Goal: Task Accomplishment & Management: Complete application form

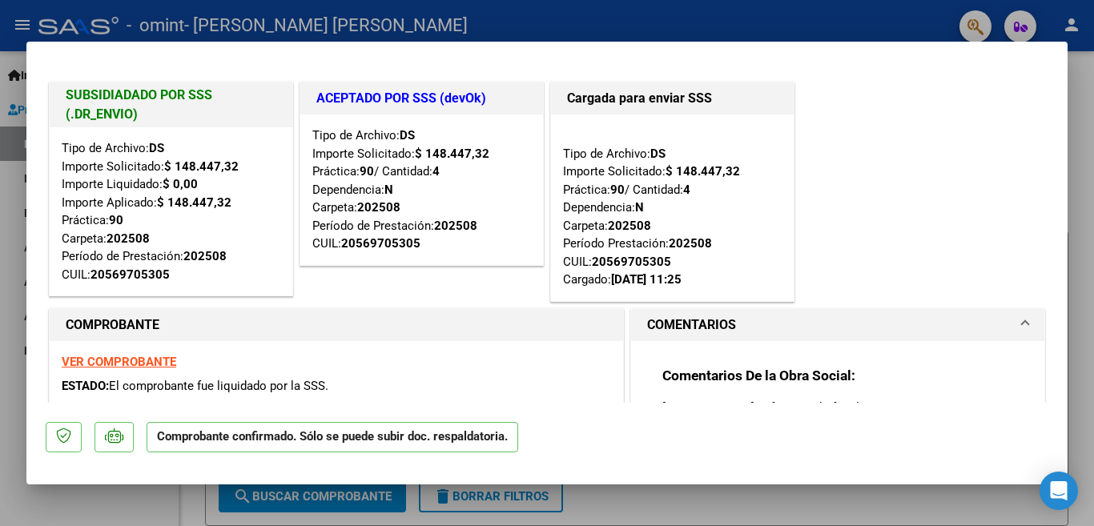
click at [881, 16] on div at bounding box center [547, 263] width 1094 height 526
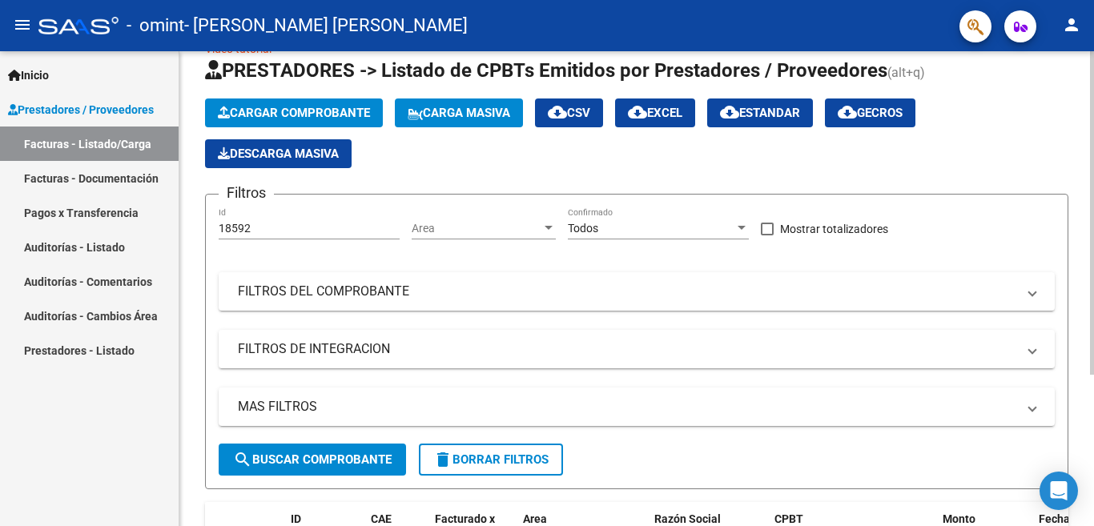
scroll to position [39, 0]
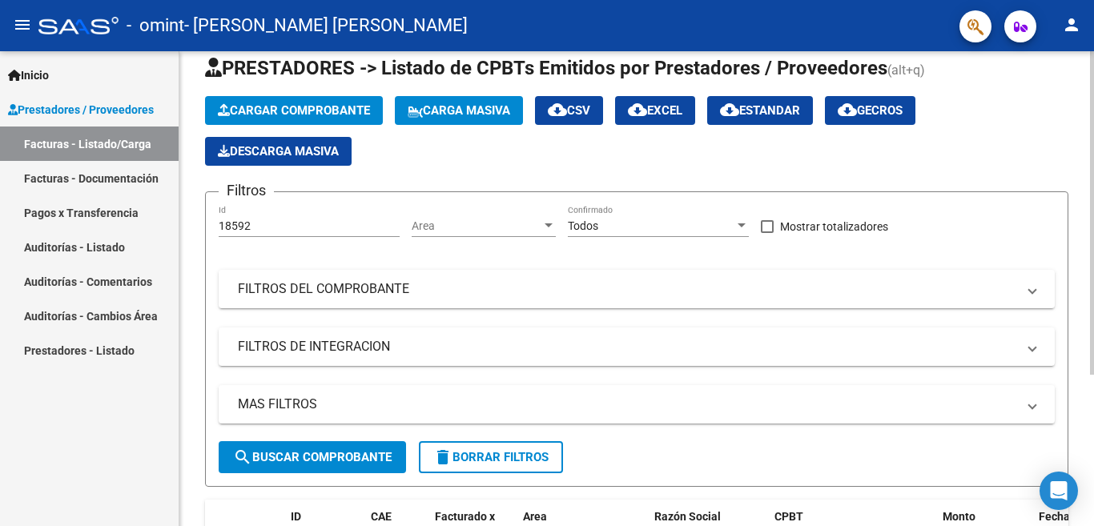
click at [1094, 340] on div at bounding box center [1092, 213] width 4 height 324
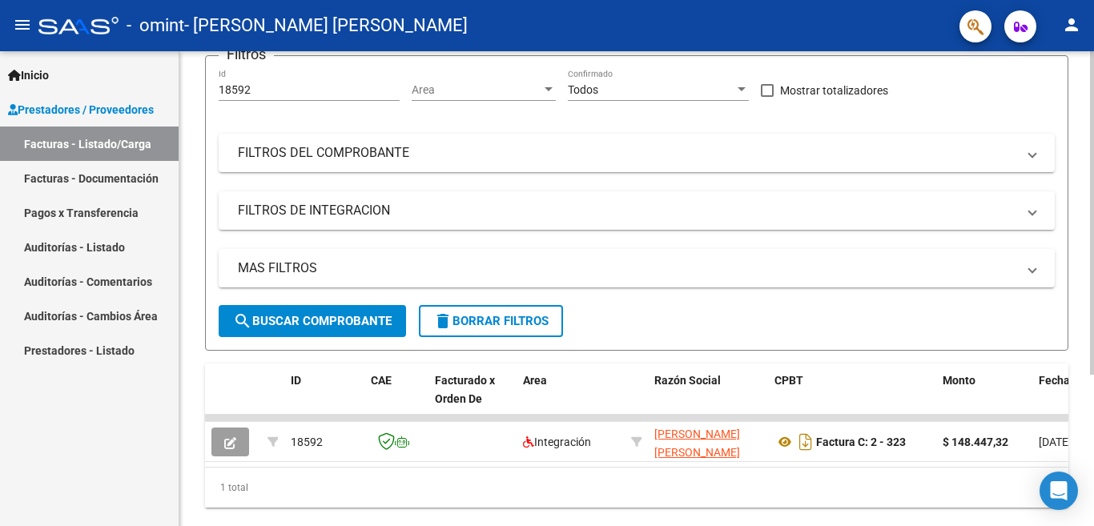
click at [1094, 375] on div at bounding box center [1092, 213] width 4 height 324
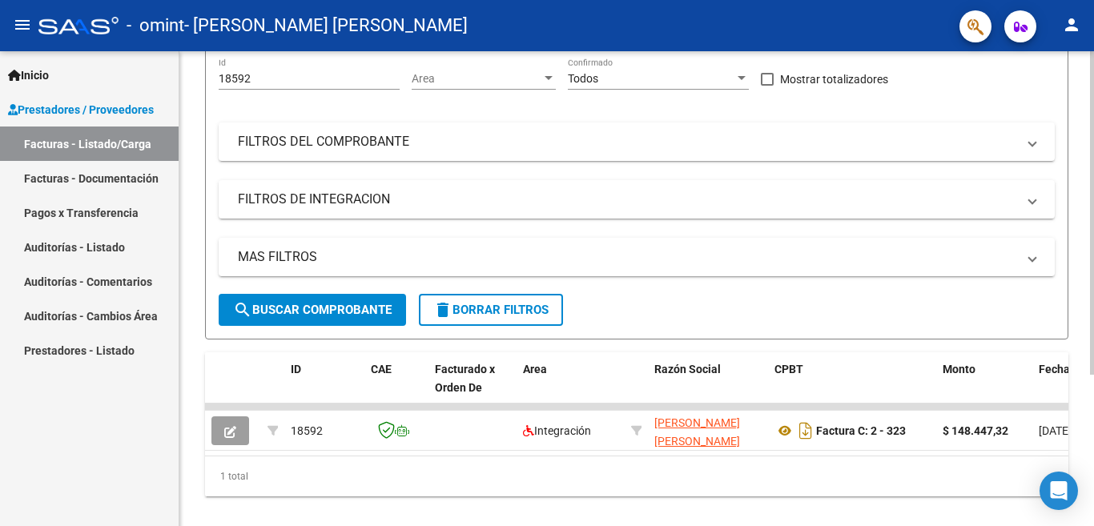
click at [1092, 129] on div at bounding box center [1092, 213] width 4 height 324
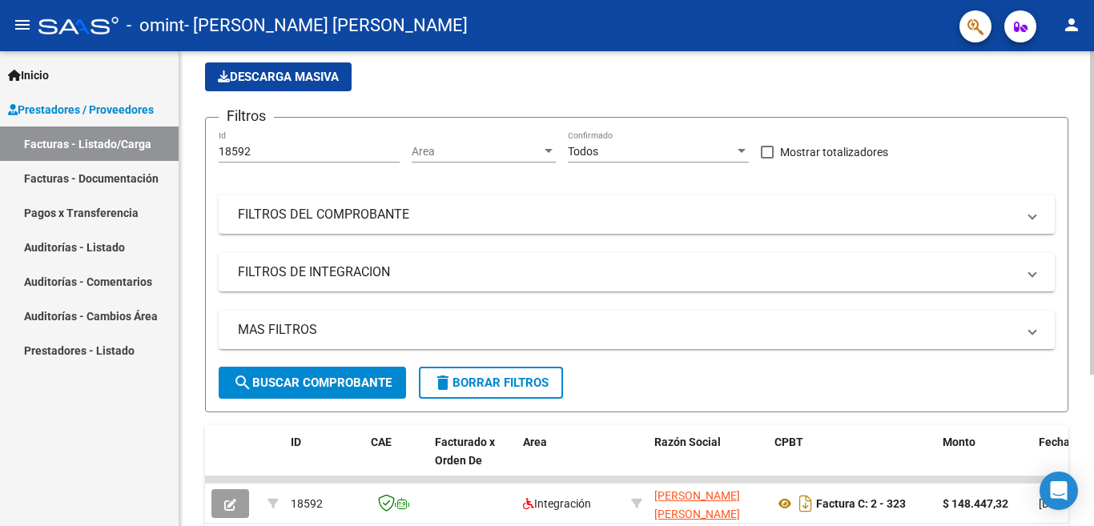
scroll to position [111, 0]
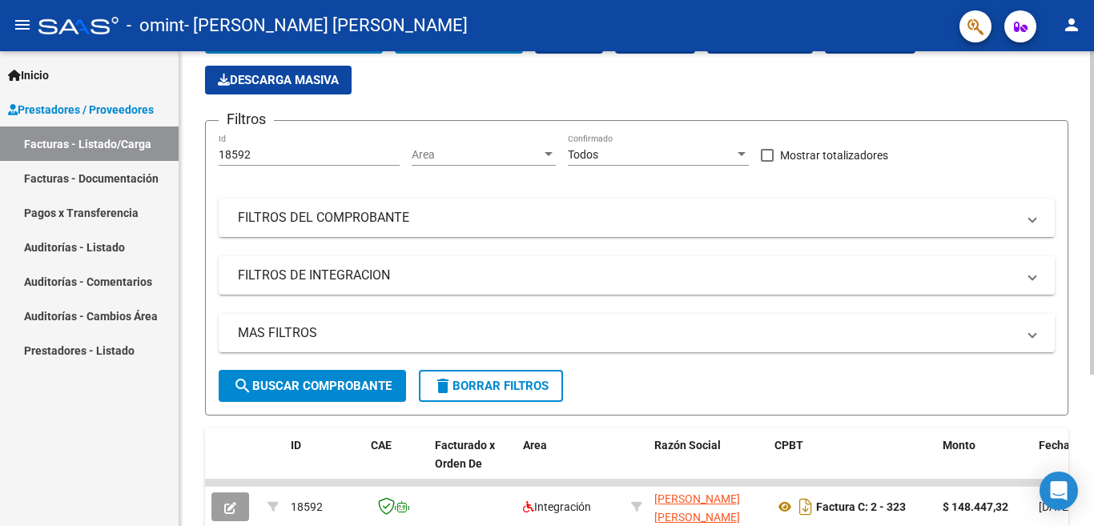
click at [1094, 189] on div at bounding box center [1092, 213] width 4 height 324
click at [350, 281] on mat-panel-title "FILTROS DE INTEGRACION" at bounding box center [627, 276] width 779 height 18
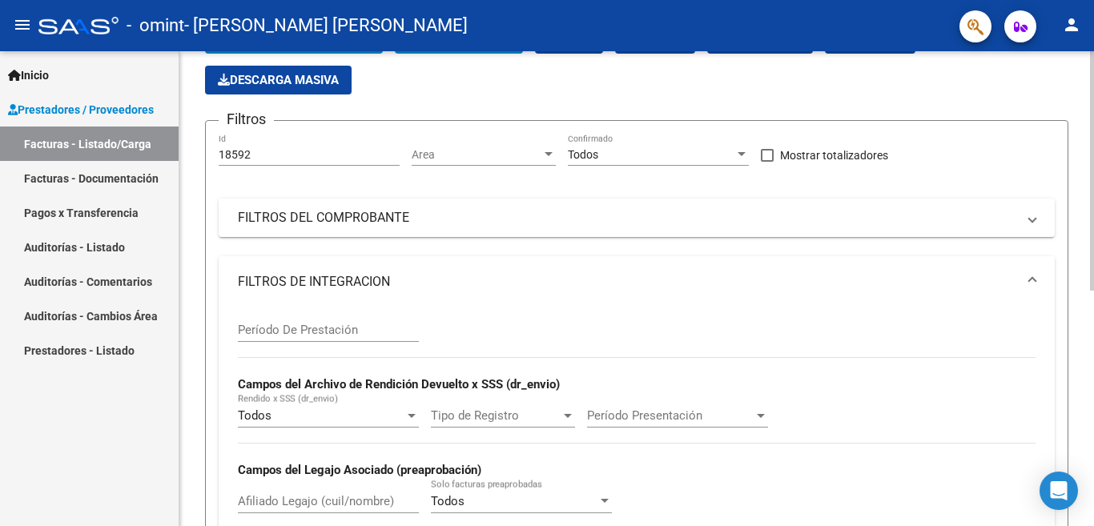
click at [1027, 281] on span "FILTROS DE INTEGRACION" at bounding box center [634, 282] width 792 height 18
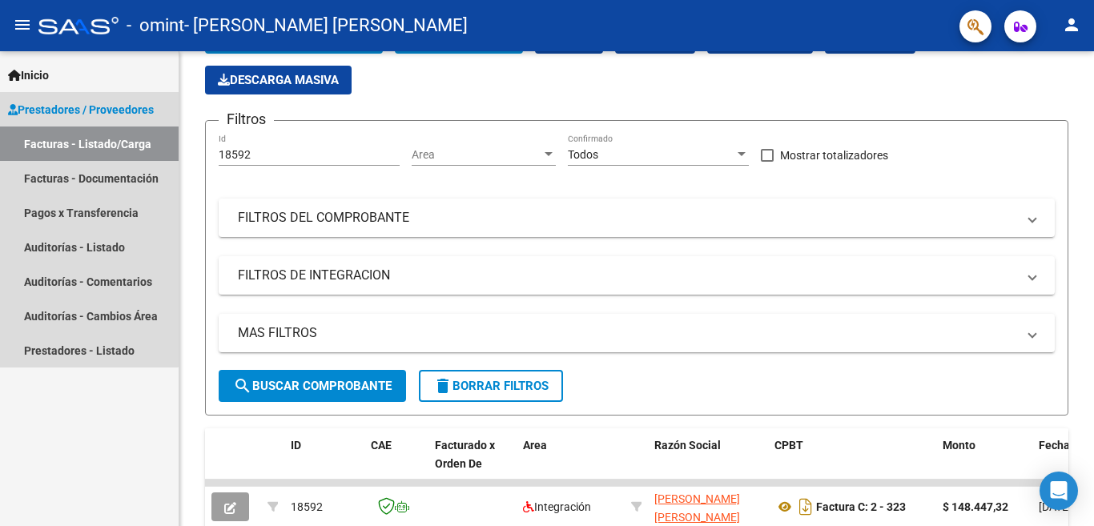
click at [76, 148] on link "Facturas - Listado/Carga" at bounding box center [89, 144] width 179 height 34
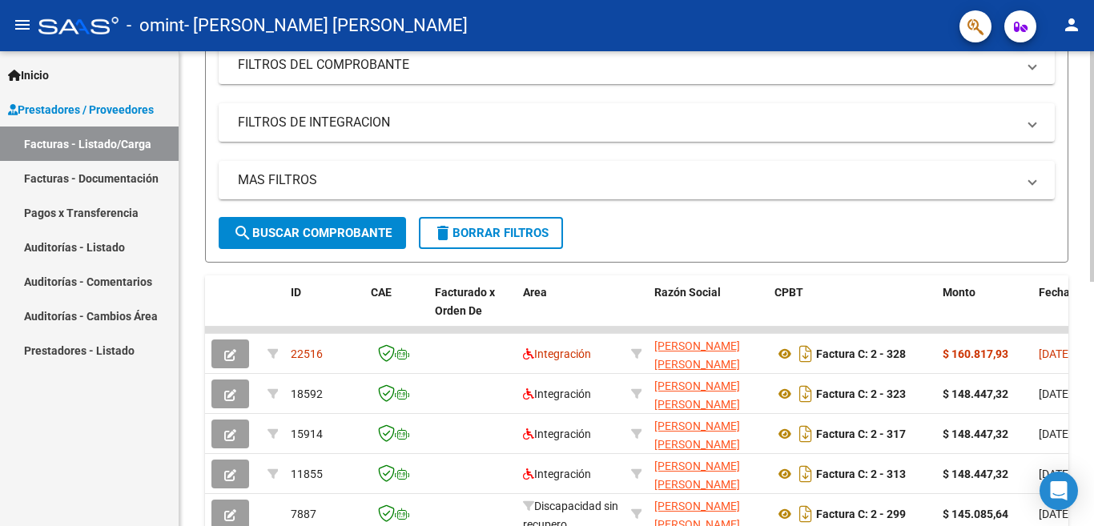
scroll to position [272, 0]
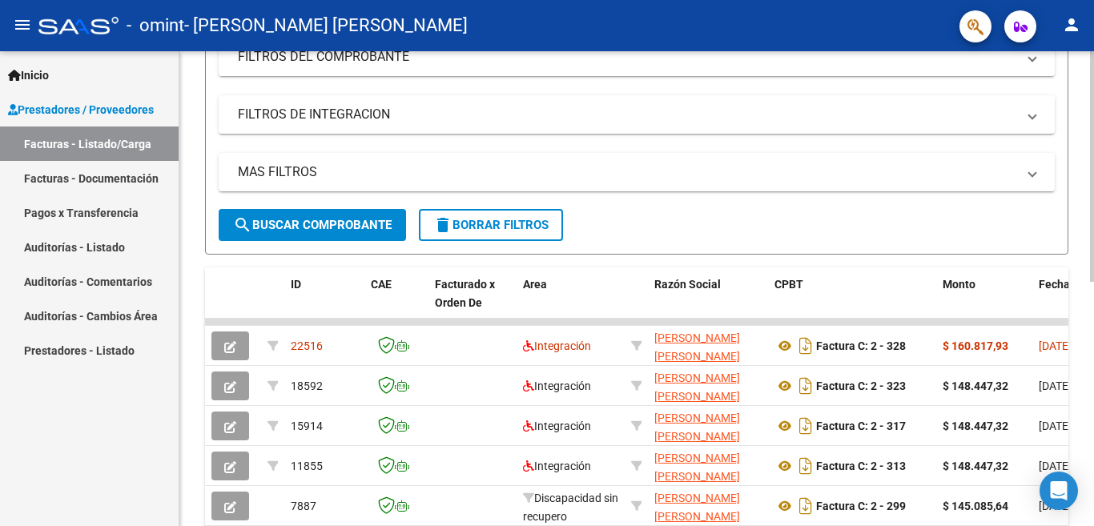
click at [1094, 282] on div at bounding box center [1092, 166] width 4 height 231
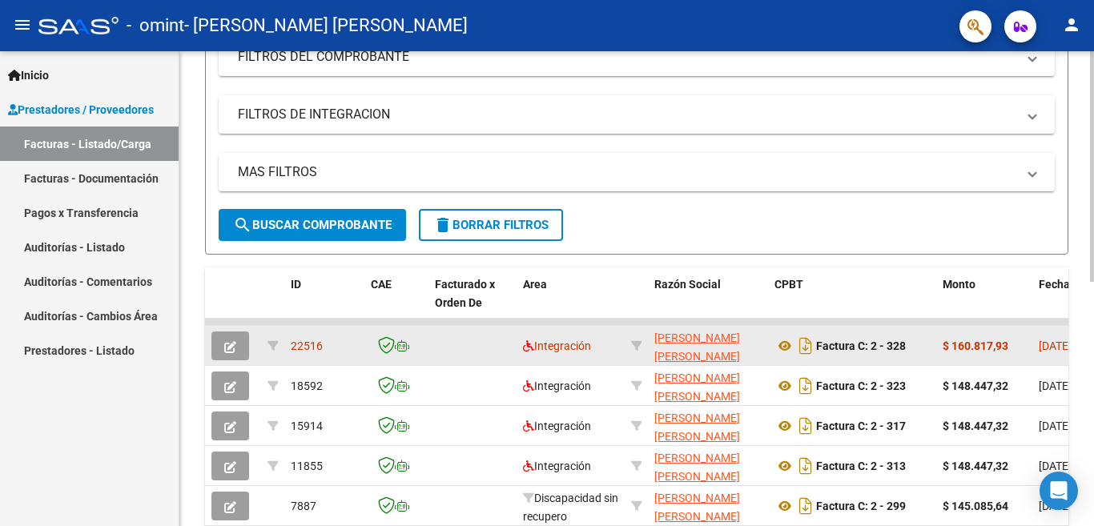
click at [229, 346] on icon "button" at bounding box center [230, 347] width 12 height 12
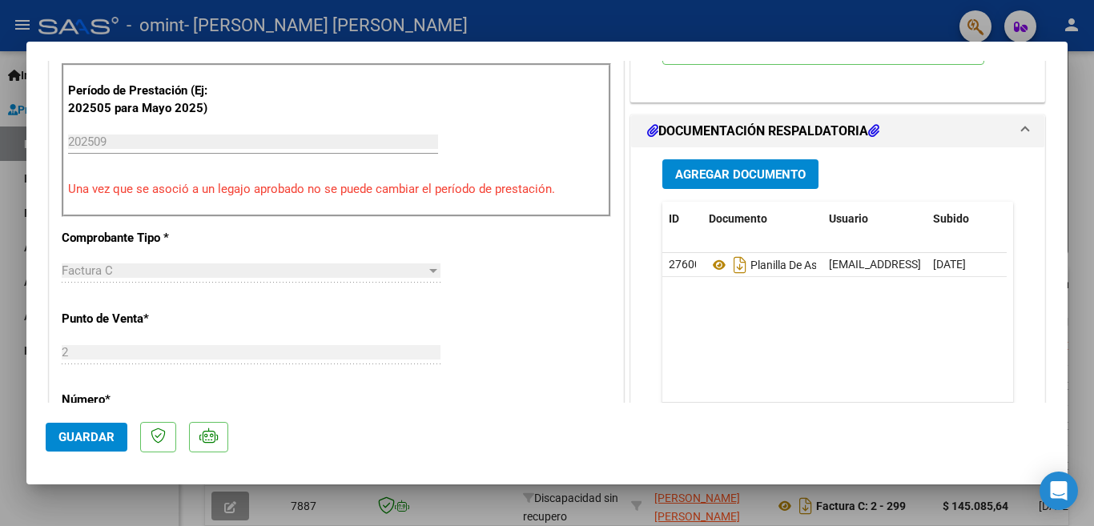
scroll to position [293, 0]
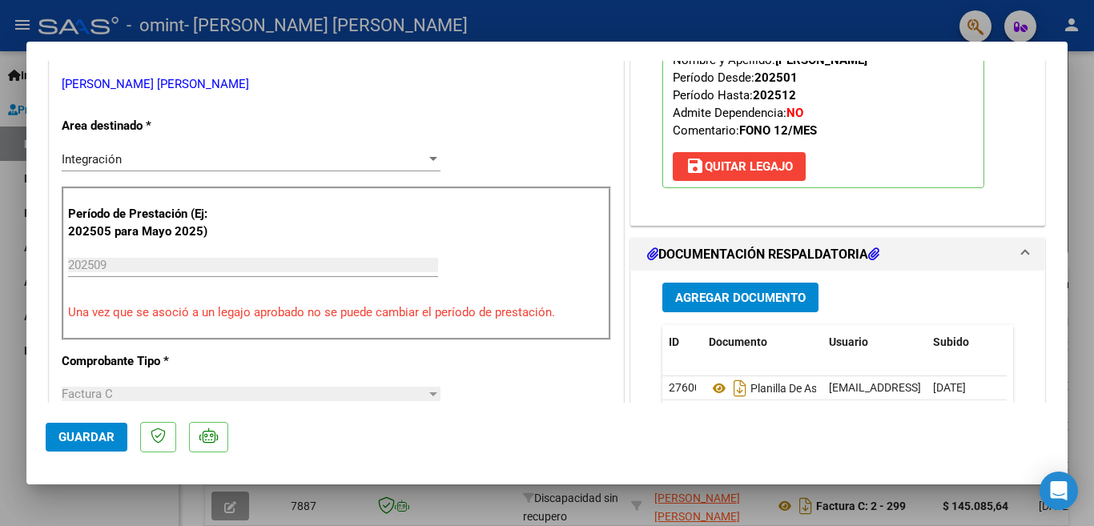
drag, startPoint x: 1078, startPoint y: 211, endPoint x: 1080, endPoint y: 180, distance: 30.5
click at [1080, 180] on div at bounding box center [547, 263] width 1094 height 526
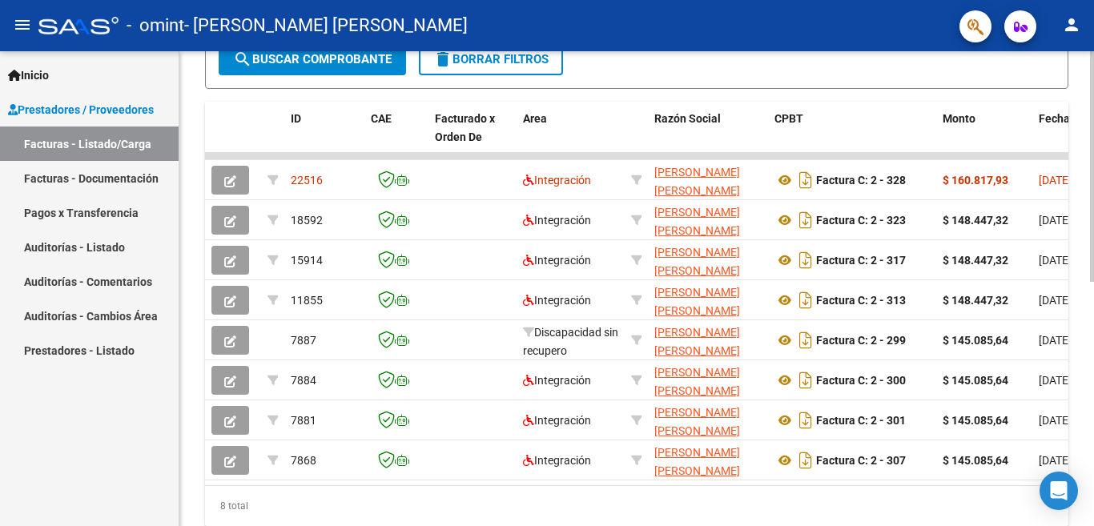
scroll to position [502, 0]
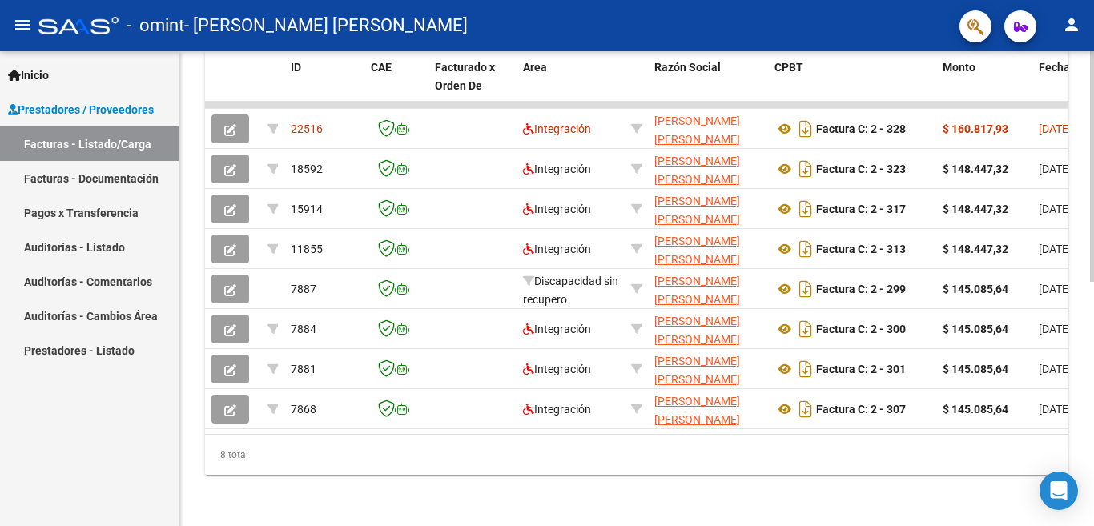
click at [1094, 282] on div at bounding box center [1092, 166] width 4 height 231
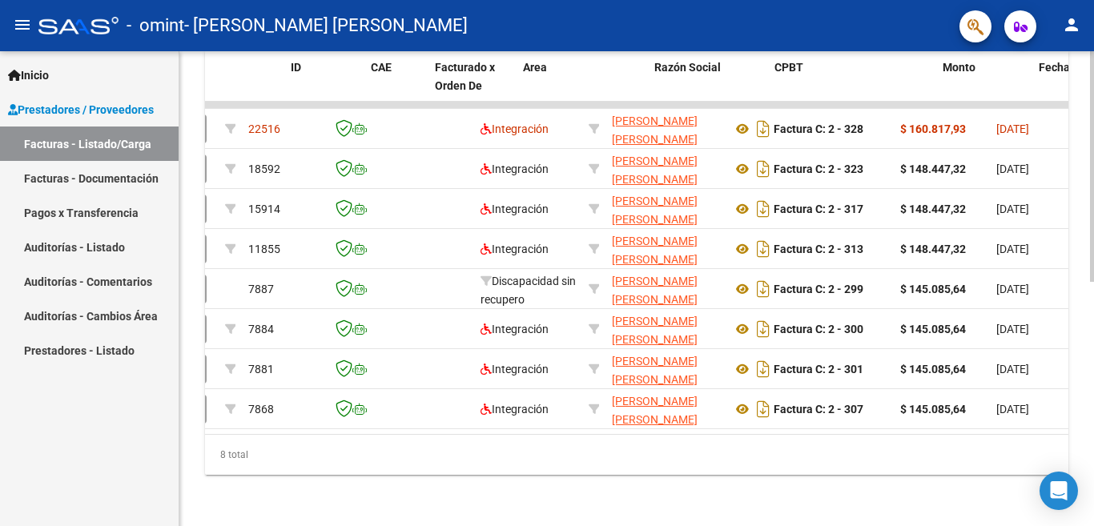
scroll to position [0, 0]
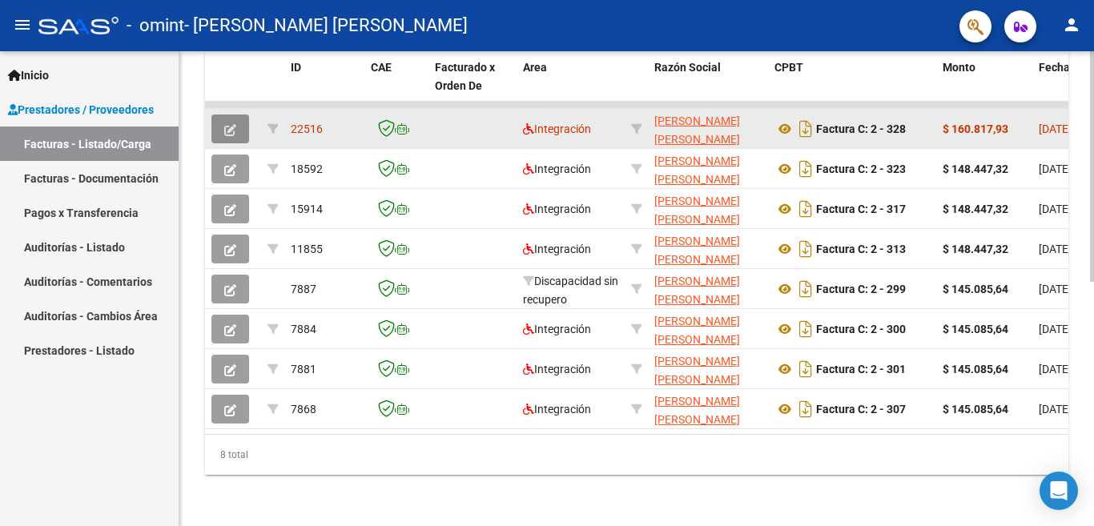
click at [230, 124] on icon "button" at bounding box center [230, 130] width 12 height 12
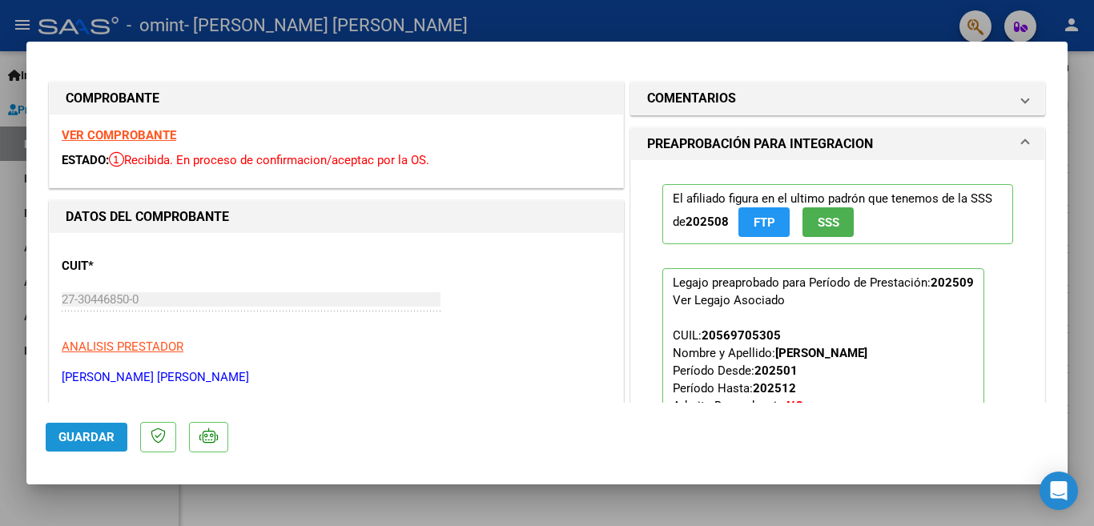
click at [92, 441] on span "Guardar" at bounding box center [86, 437] width 56 height 14
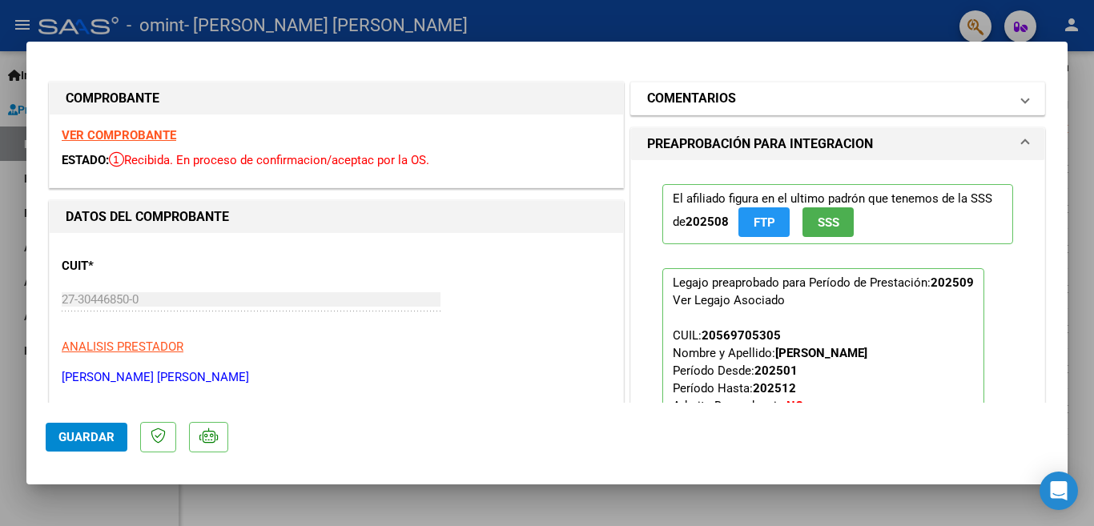
click at [1022, 93] on span at bounding box center [1025, 98] width 6 height 19
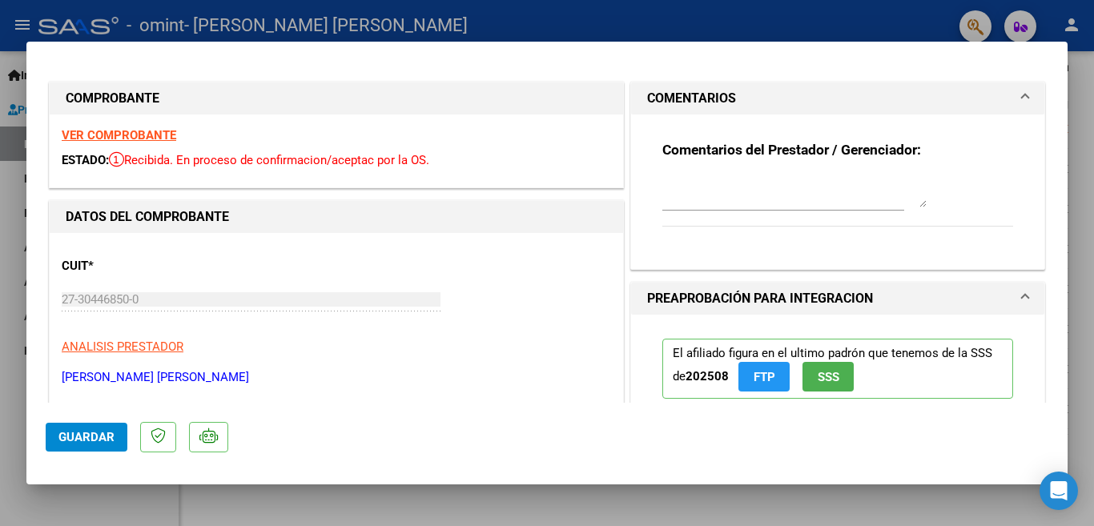
click at [1022, 102] on span at bounding box center [1025, 98] width 6 height 19
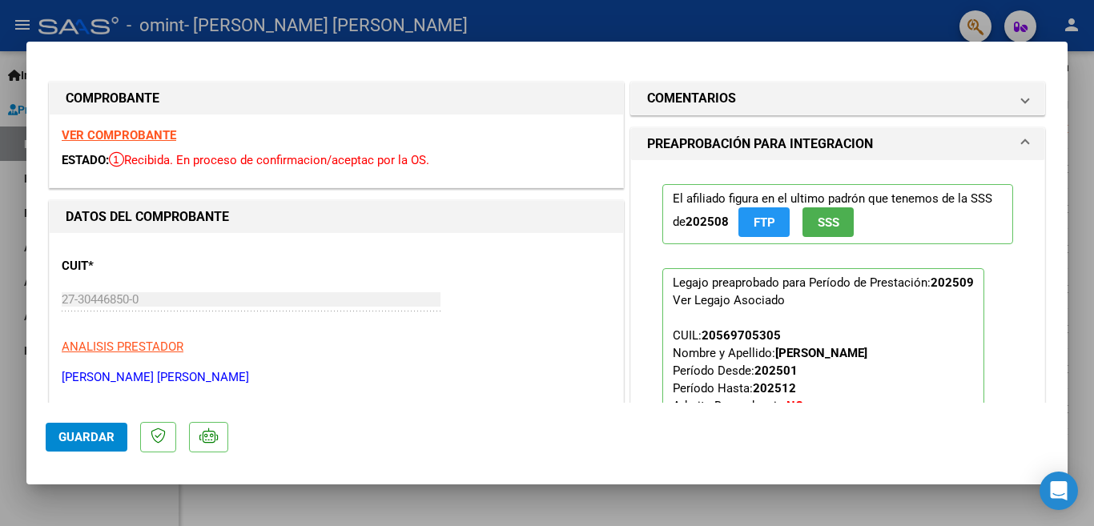
click at [1018, 139] on mat-expansion-panel-header "PREAPROBACIÓN PARA INTEGRACION" at bounding box center [837, 144] width 413 height 32
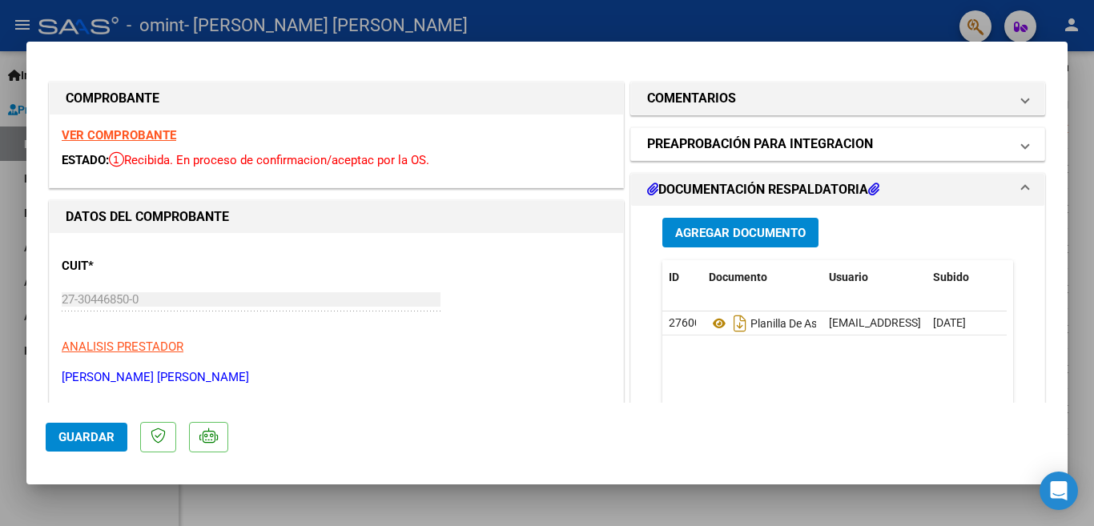
click at [1018, 139] on mat-expansion-panel-header "PREAPROBACIÓN PARA INTEGRACION" at bounding box center [837, 144] width 413 height 32
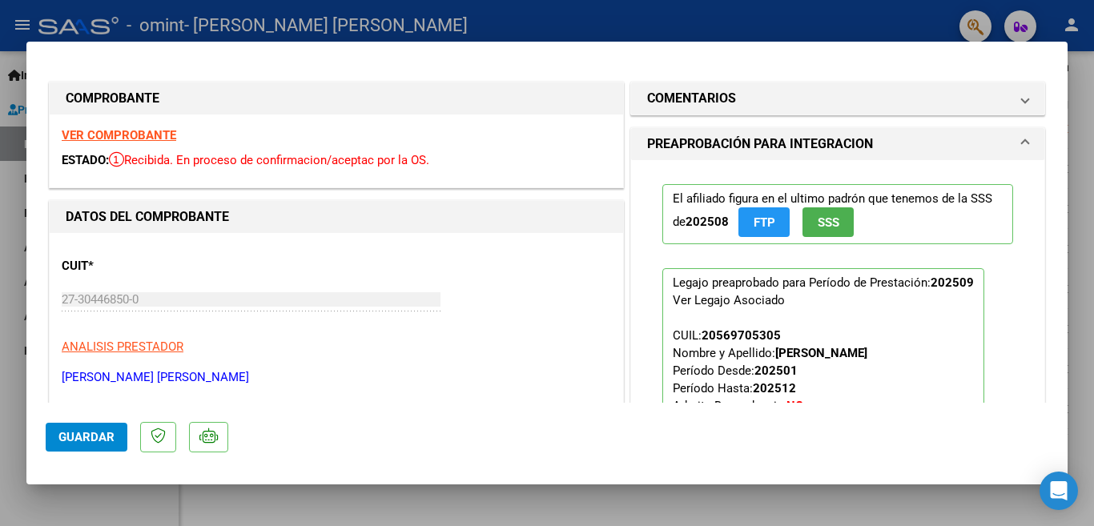
click at [747, 30] on div at bounding box center [547, 263] width 1094 height 526
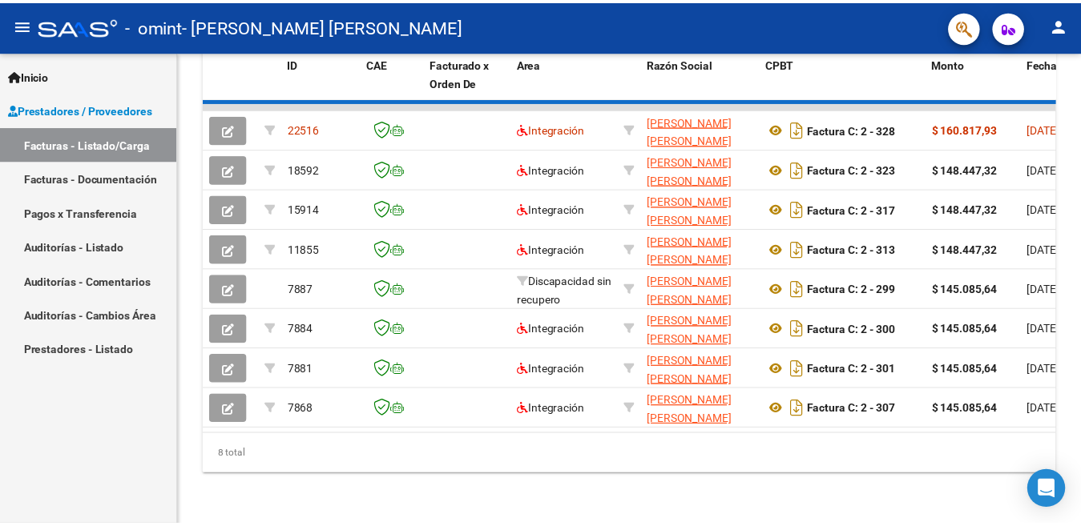
scroll to position [466, 0]
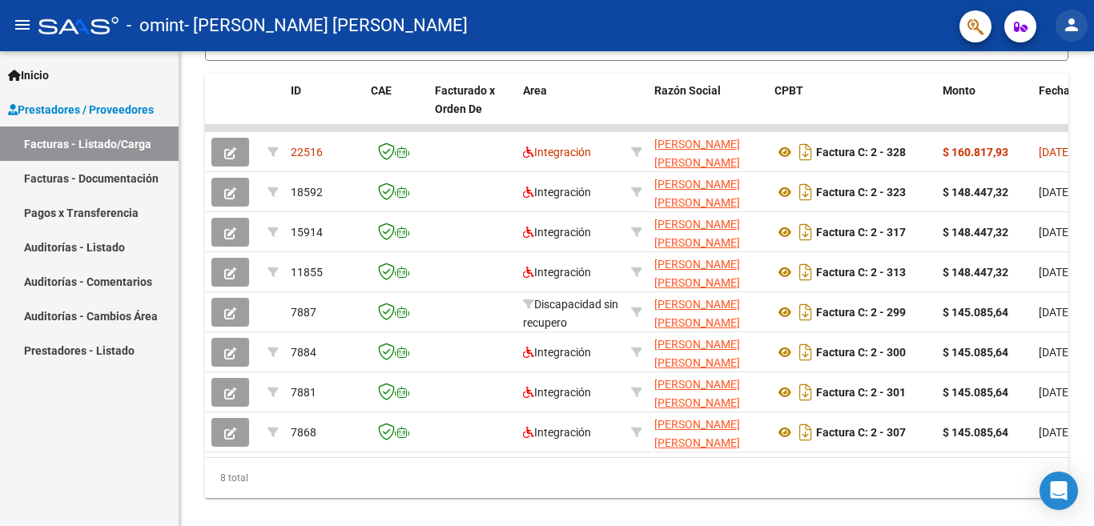
click at [1072, 25] on mat-icon "person" at bounding box center [1071, 24] width 19 height 19
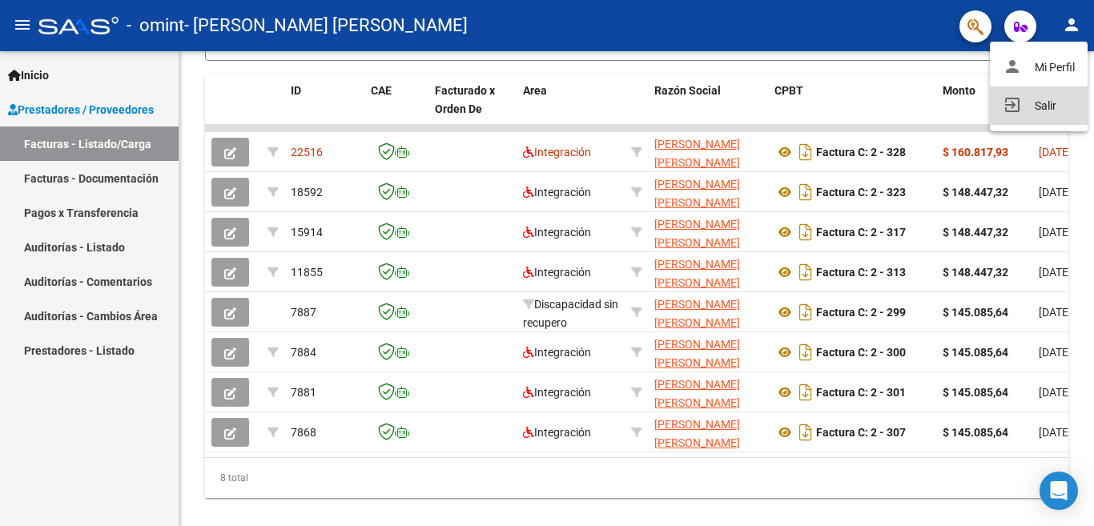
click at [1040, 99] on button "exit_to_app Salir" at bounding box center [1039, 106] width 98 height 38
